Goal: Task Accomplishment & Management: Manage account settings

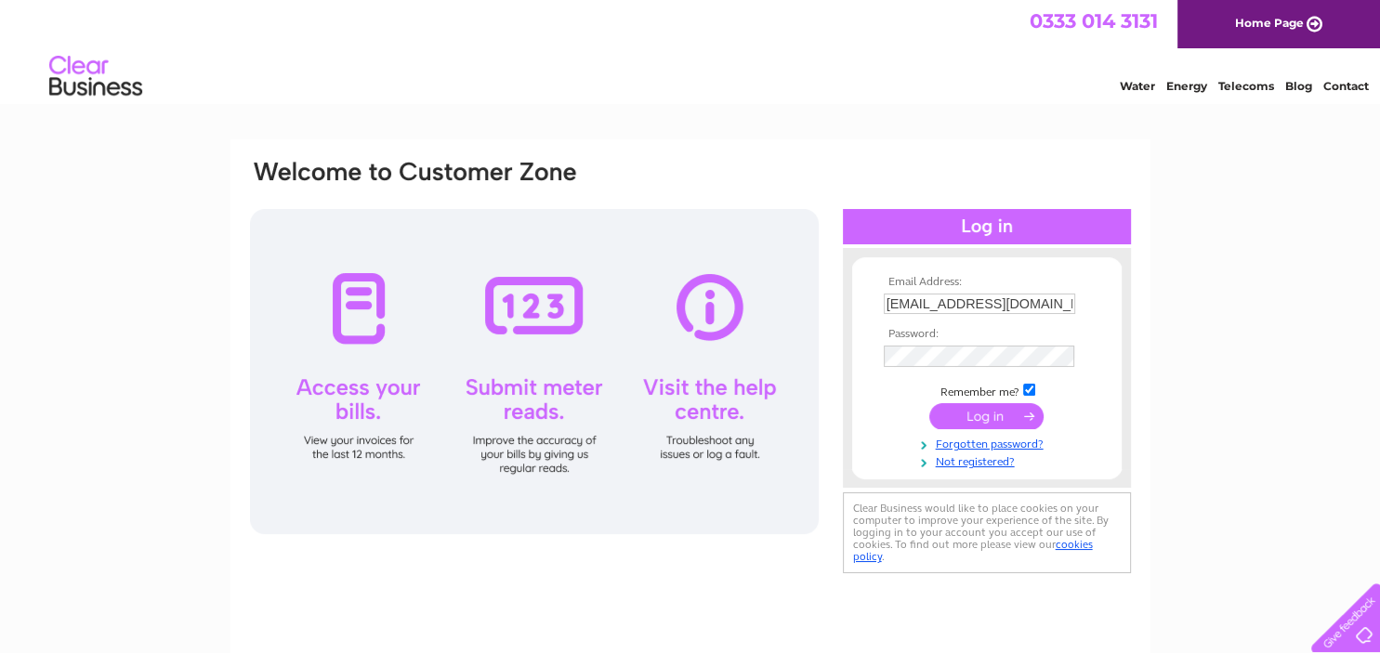
click at [975, 415] on input "submit" at bounding box center [986, 416] width 114 height 26
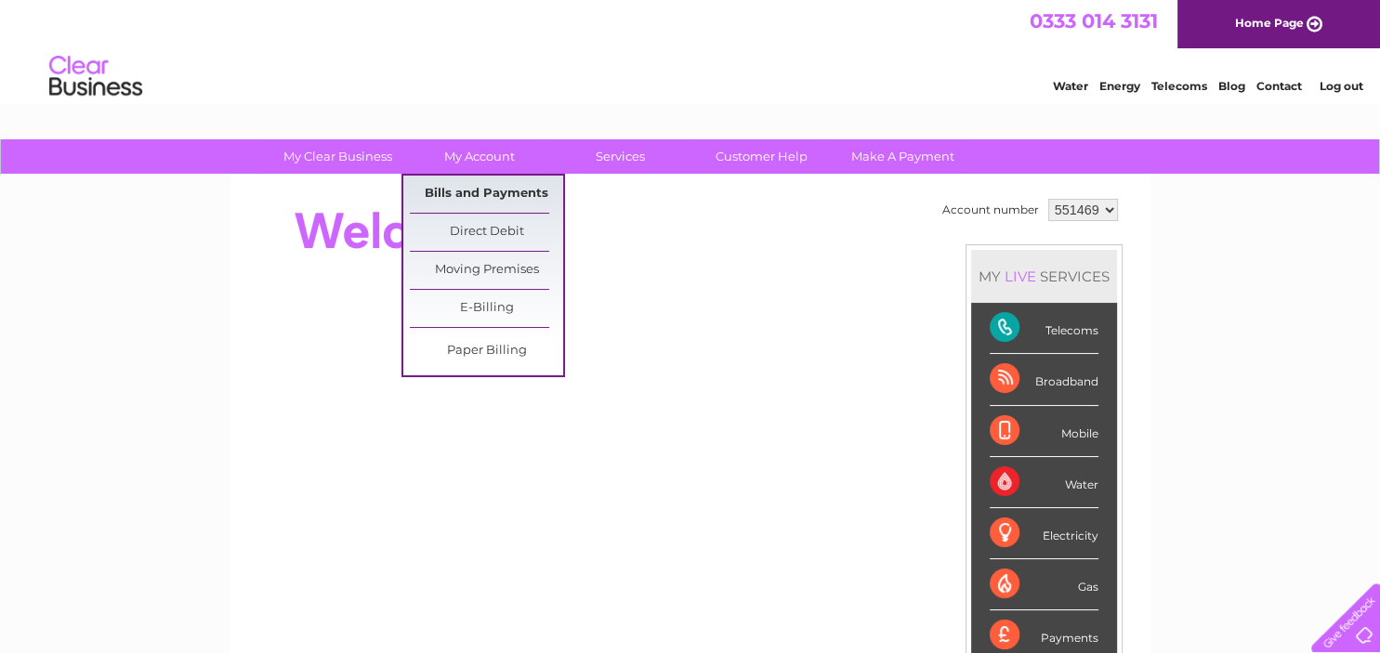
click at [468, 190] on link "Bills and Payments" at bounding box center [486, 194] width 153 height 37
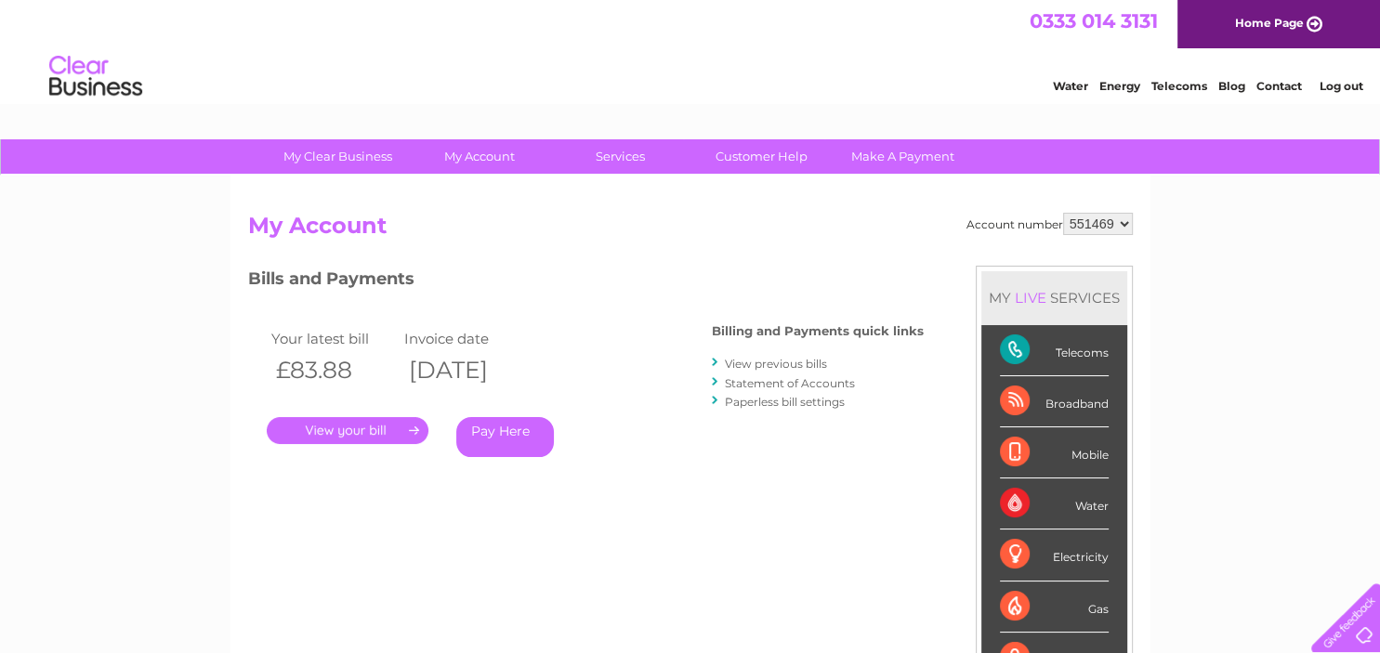
click at [325, 426] on link "." at bounding box center [348, 430] width 162 height 27
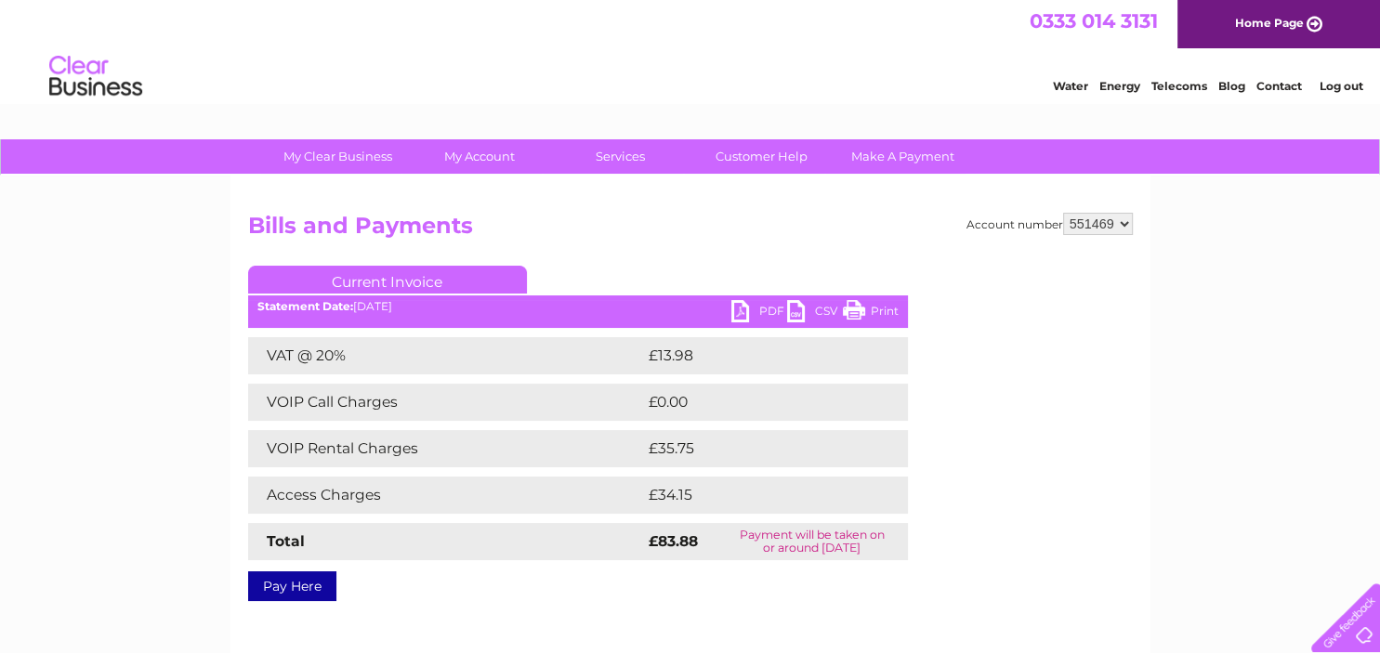
click at [756, 313] on link "PDF" at bounding box center [759, 313] width 56 height 27
